Goal: Information Seeking & Learning: Learn about a topic

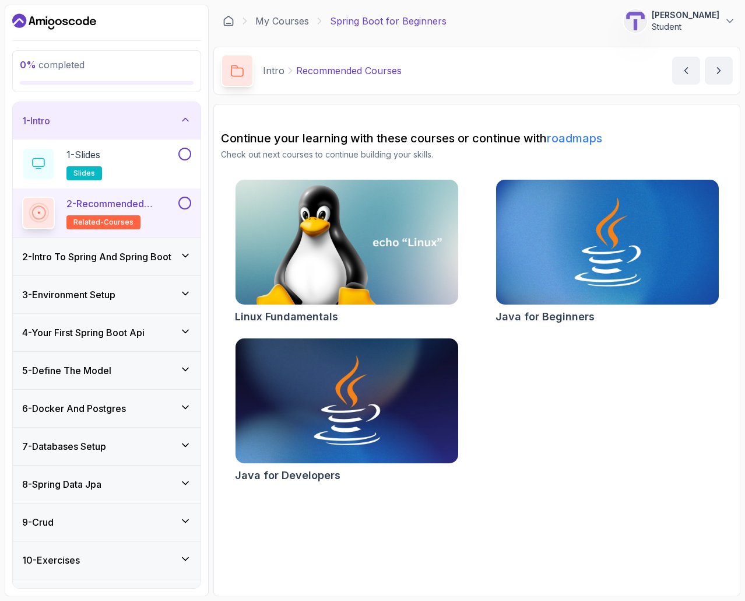
click at [93, 19] on icon "Dashboard" at bounding box center [93, 22] width 6 height 6
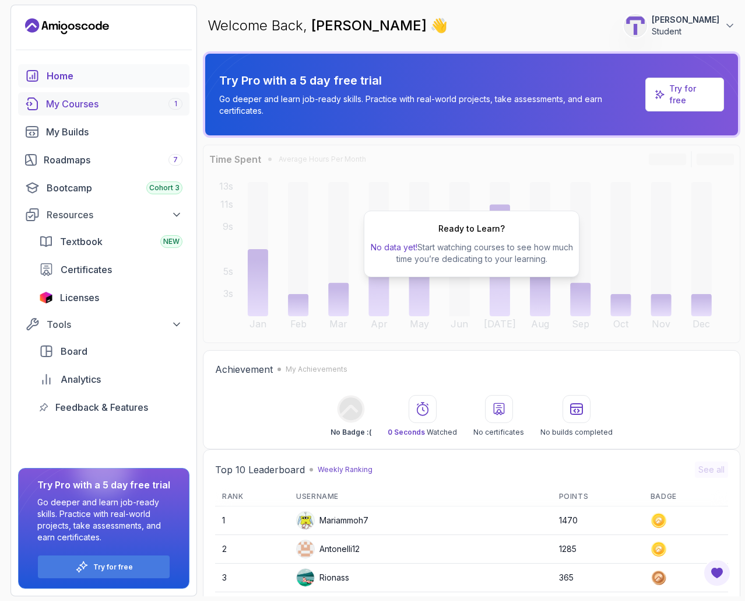
click at [86, 112] on link "My Courses 1" at bounding box center [103, 103] width 171 height 23
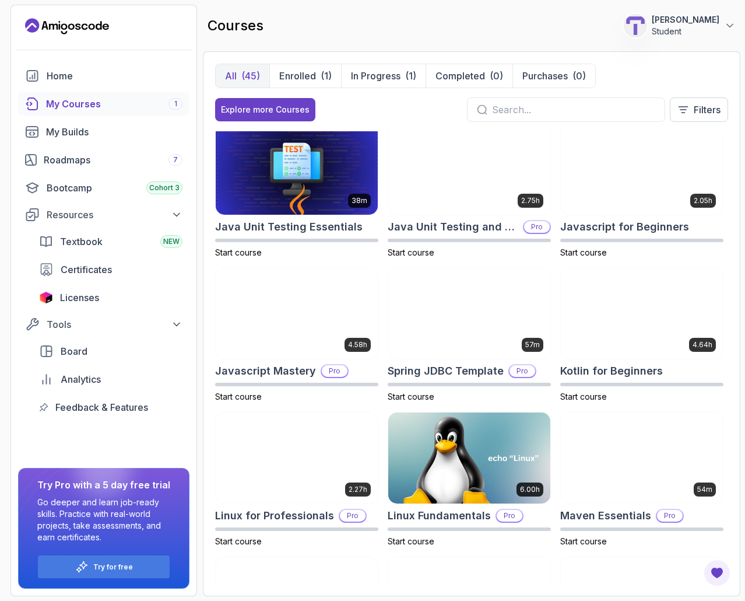
scroll to position [1134, 0]
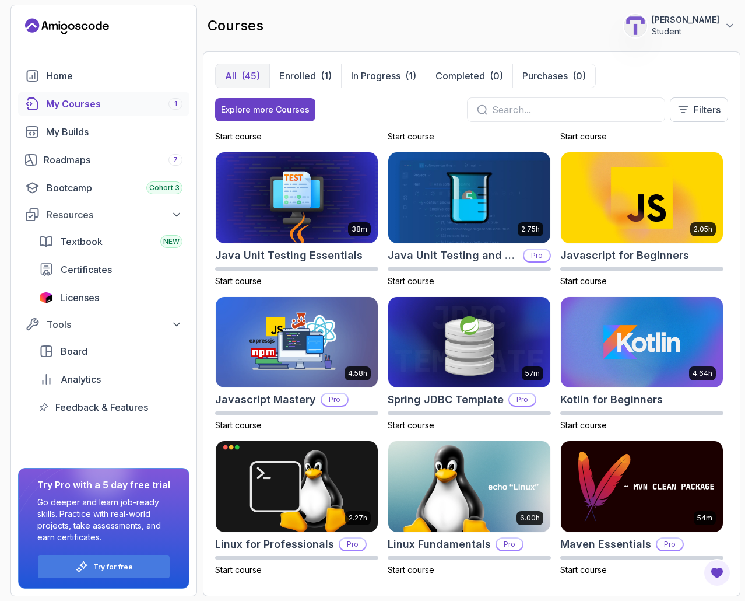
click at [556, 105] on input "text" at bounding box center [573, 110] width 163 height 14
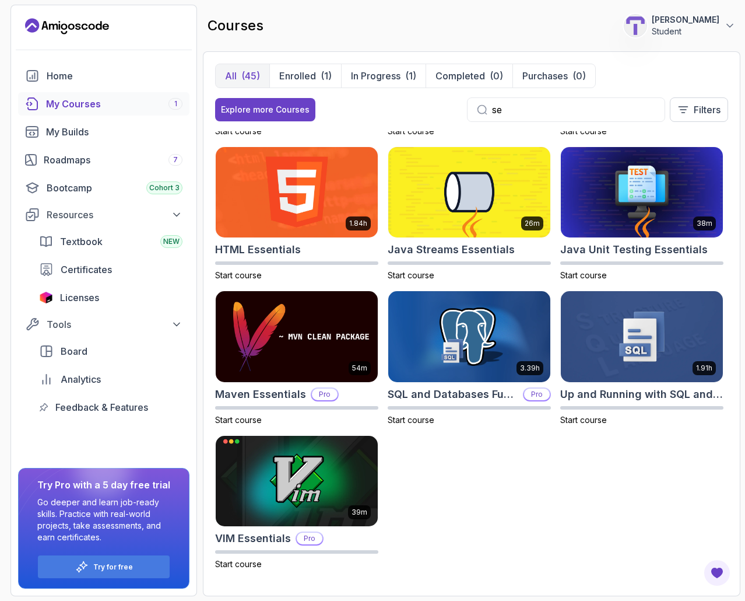
scroll to position [129, 0]
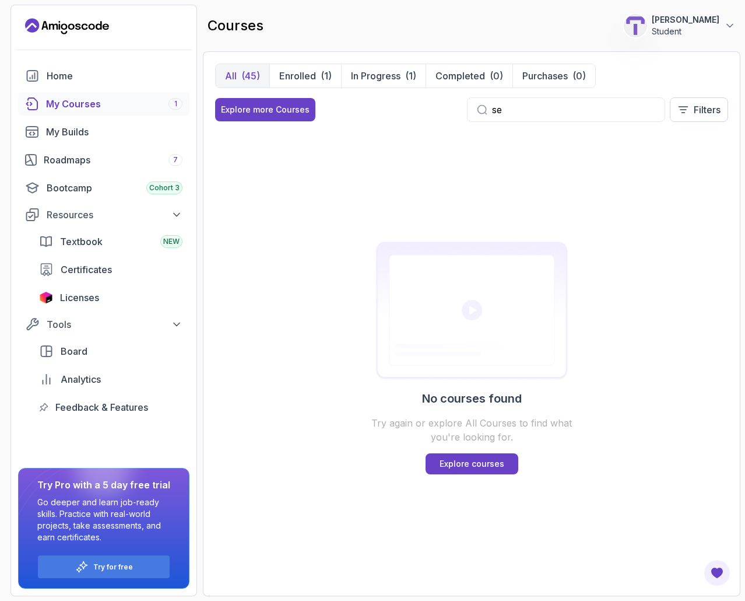
type input "s"
